Goal: Information Seeking & Learning: Learn about a topic

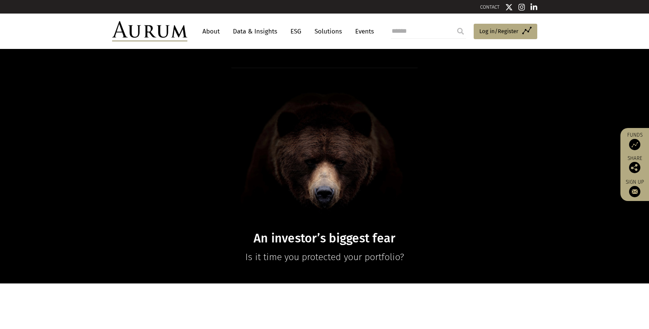
click at [296, 31] on link "ESG" at bounding box center [296, 31] width 18 height 14
